Goal: Check status: Check status

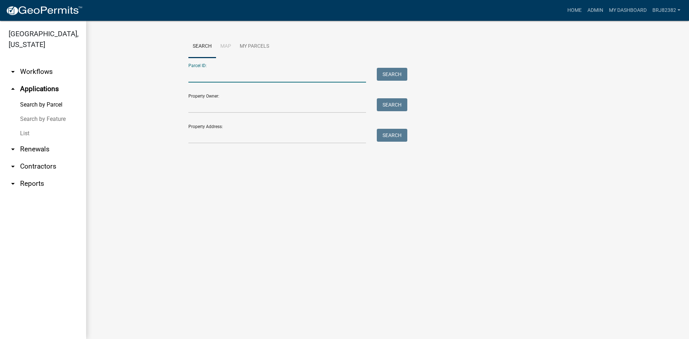
click at [216, 74] on input "Parcel ID:" at bounding box center [277, 75] width 178 height 15
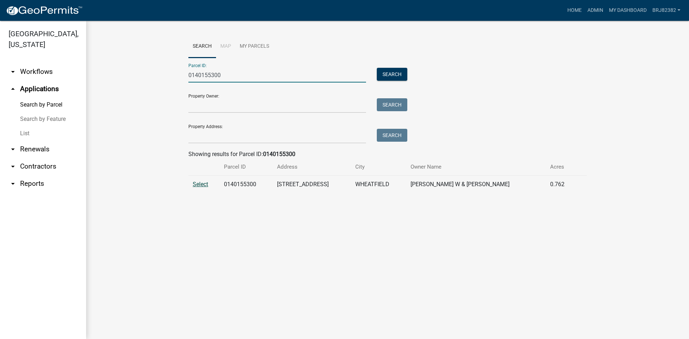
type input "0140155300"
click at [195, 186] on span "Select" at bounding box center [200, 184] width 15 height 7
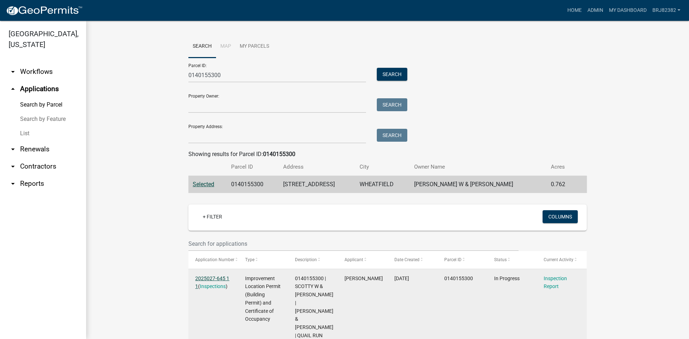
click at [223, 277] on link "2025027-645 1 1" at bounding box center [212, 283] width 34 height 14
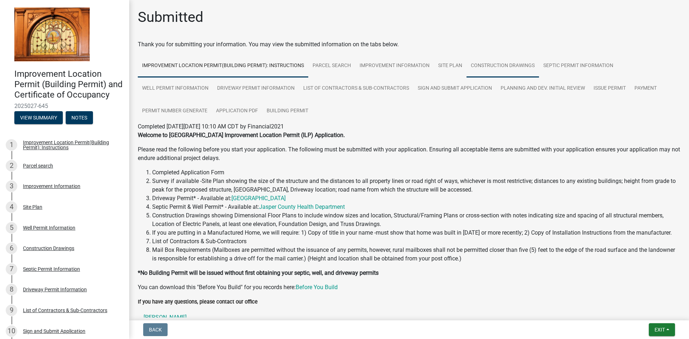
drag, startPoint x: 497, startPoint y: 63, endPoint x: 478, endPoint y: 123, distance: 62.9
click at [497, 63] on link "Construction Drawings" at bounding box center [503, 66] width 73 height 23
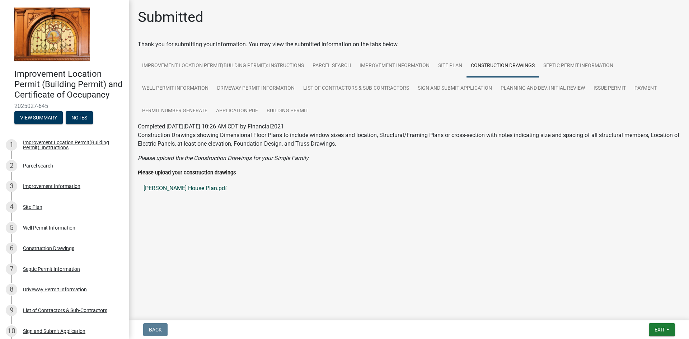
click at [163, 191] on link "[PERSON_NAME] House Plan.pdf" at bounding box center [409, 188] width 543 height 17
click at [313, 205] on div "Please upload your construction drawings [PERSON_NAME] House Plan.pdf" at bounding box center [408, 186] width 553 height 37
